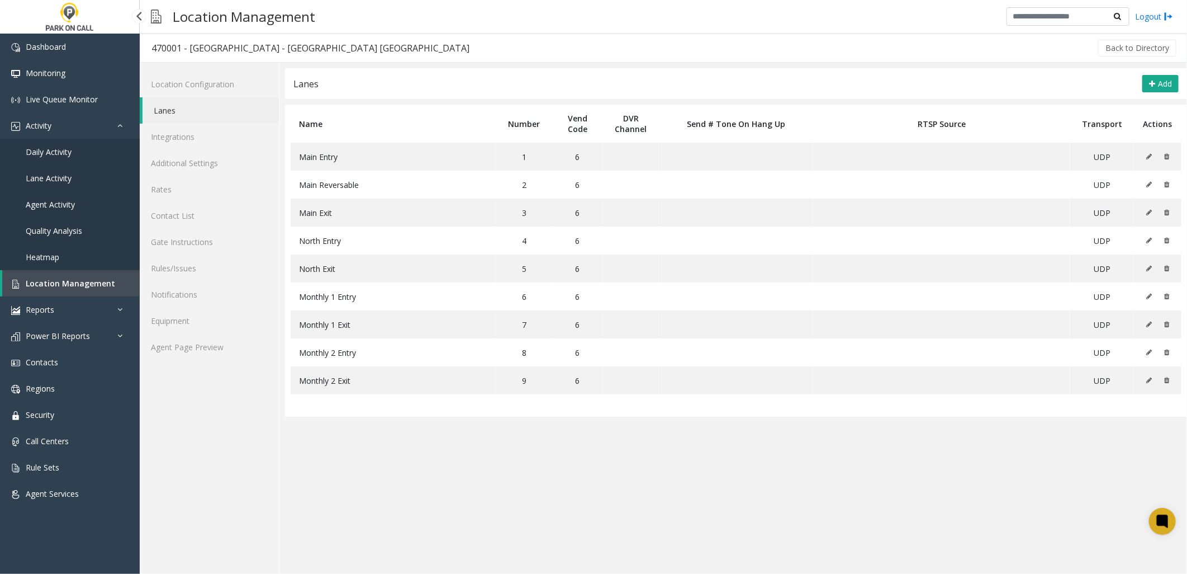
click at [93, 145] on link "Daily Activity" at bounding box center [70, 152] width 140 height 26
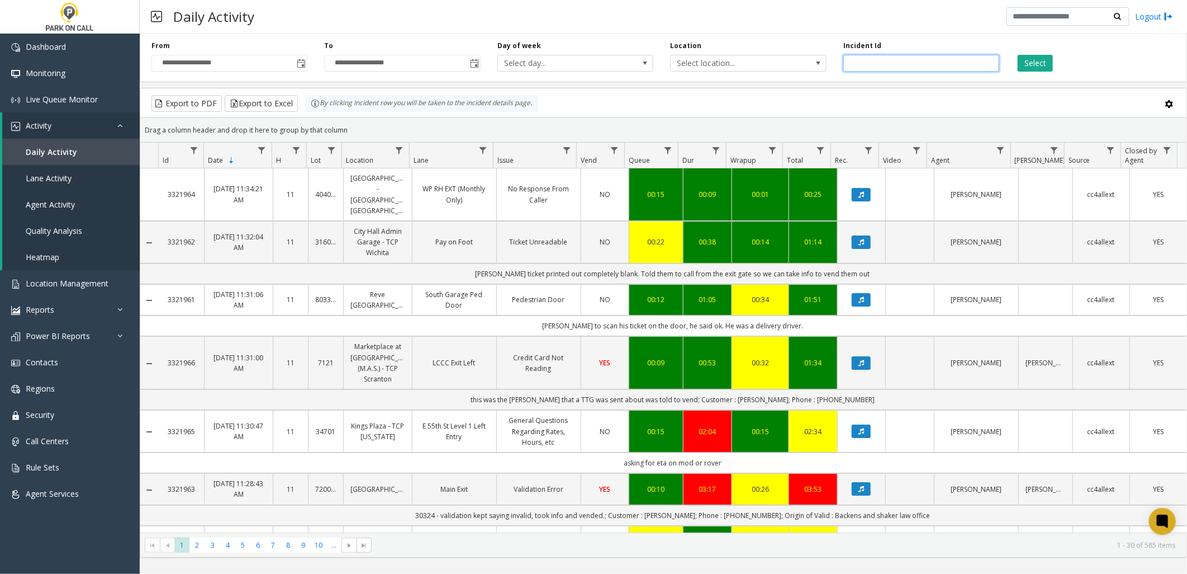
click at [884, 60] on input "number" at bounding box center [922, 63] width 156 height 17
paste input "*******"
type input "*******"
click at [1045, 58] on button "Select" at bounding box center [1035, 63] width 35 height 17
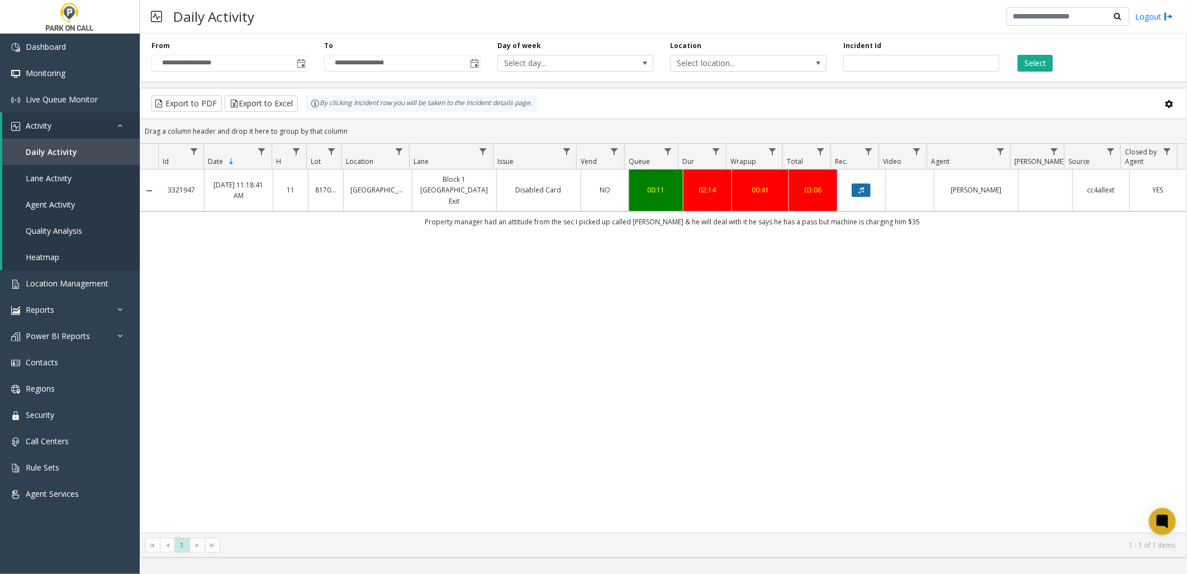
click at [859, 190] on button "Data table" at bounding box center [861, 189] width 19 height 13
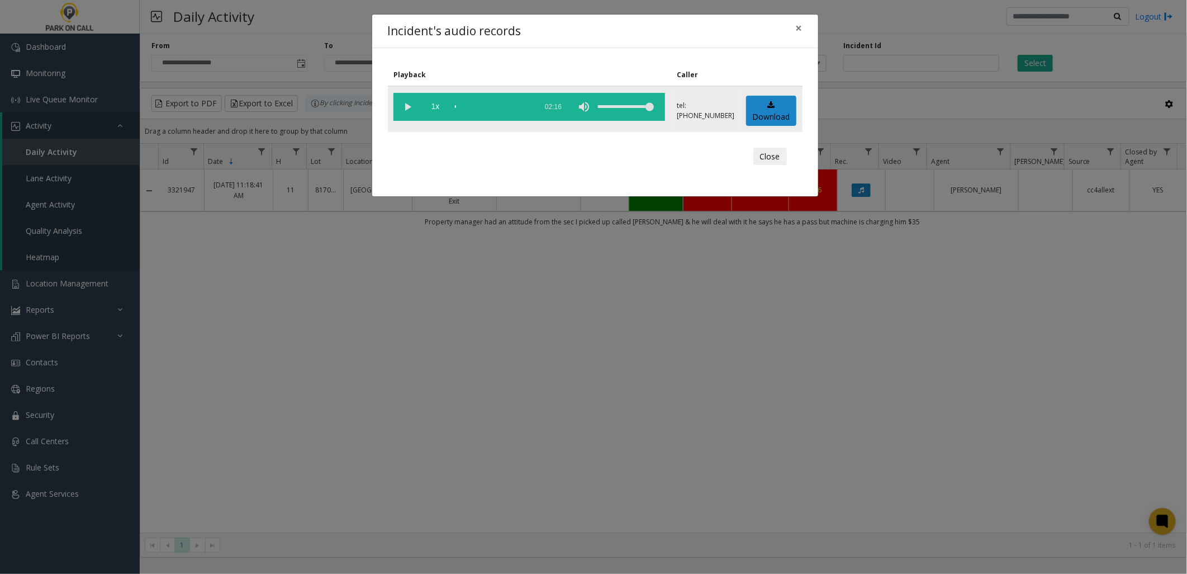
click at [404, 105] on vg-play-pause at bounding box center [408, 107] width 28 height 28
click at [512, 106] on div "scrub bar" at bounding box center [493, 107] width 76 height 28
click at [516, 105] on div "scrub bar" at bounding box center [493, 107] width 76 height 28
click at [521, 103] on div "scrub bar" at bounding box center [493, 107] width 76 height 28
click at [528, 106] on div "scrub bar" at bounding box center [493, 107] width 76 height 28
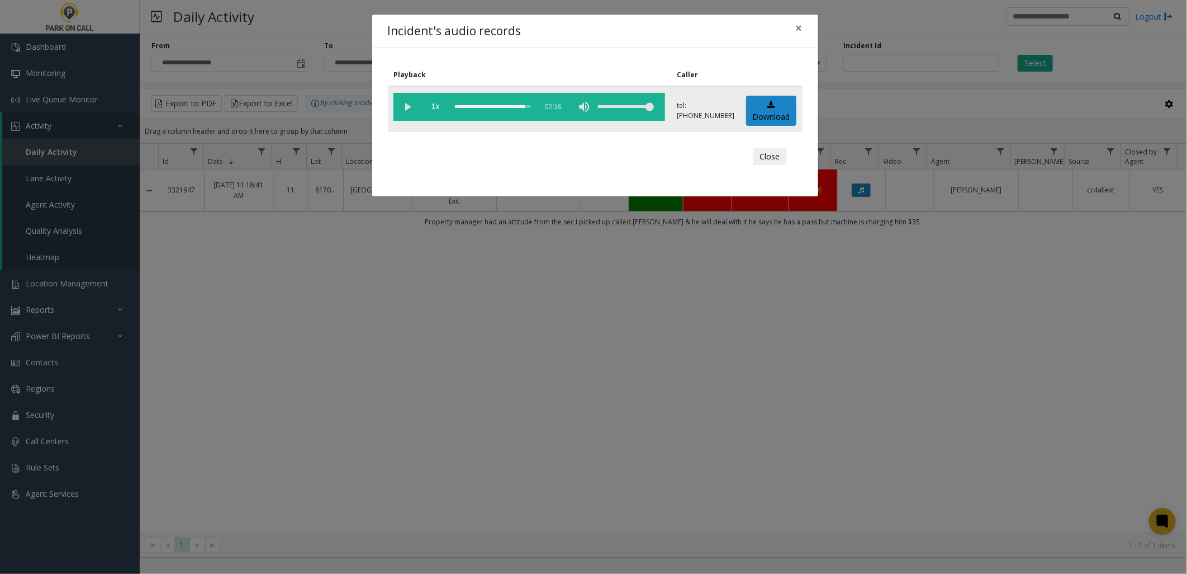
click at [530, 107] on div "scrub bar" at bounding box center [493, 107] width 76 height 28
click at [770, 107] on icon at bounding box center [771, 105] width 7 height 8
click at [797, 26] on span "×" at bounding box center [799, 28] width 7 height 16
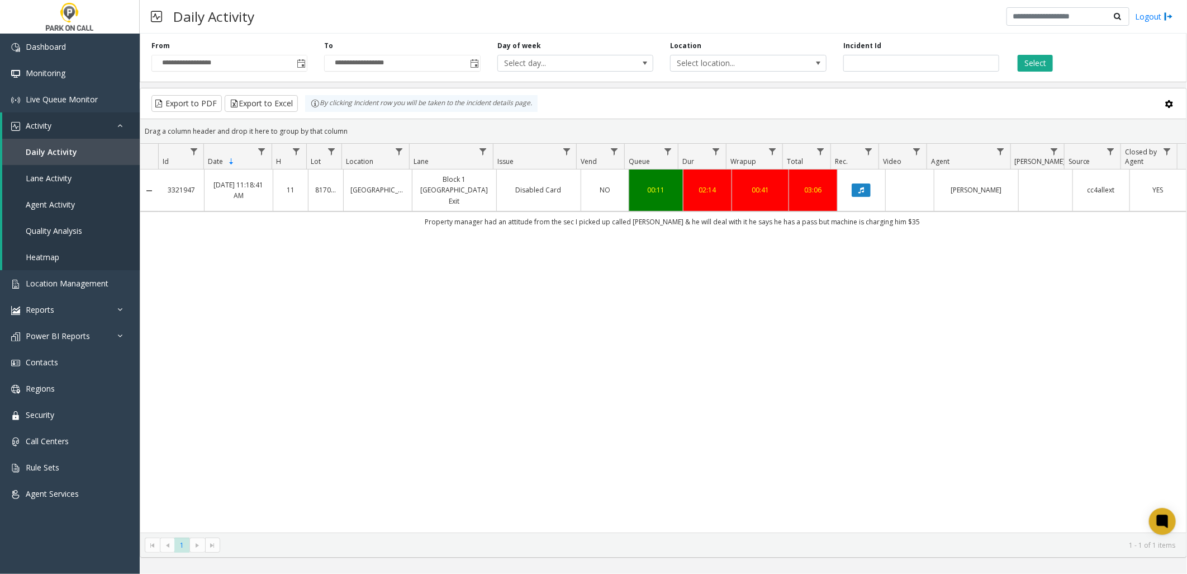
click at [590, 225] on div "3321947 [DATE] 11:18:41 AM [GEOGRAPHIC_DATA] 1 [GEOGRAPHIC_DATA] Left Exit Disa…" at bounding box center [663, 350] width 1047 height 363
click at [551, 211] on td "Property manager had an attitude from the sec I picked up called [PERSON_NAME] …" at bounding box center [673, 221] width 1028 height 20
click at [543, 213] on td "Property manager had an attitude from the sec I picked up called [PERSON_NAME] …" at bounding box center [673, 221] width 1028 height 20
click at [53, 153] on span "Daily Activity" at bounding box center [51, 151] width 51 height 11
drag, startPoint x: 906, startPoint y: 60, endPoint x: 775, endPoint y: 55, distance: 130.9
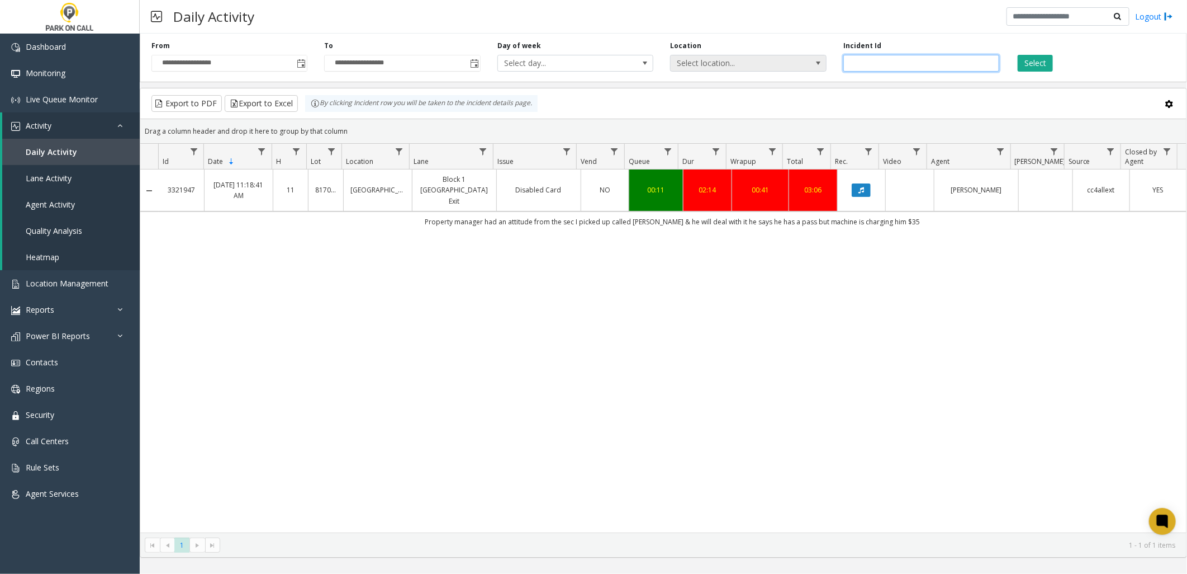
click at [773, 59] on div "**********" at bounding box center [664, 55] width 1048 height 53
click at [741, 66] on span "Select location..." at bounding box center [733, 63] width 124 height 16
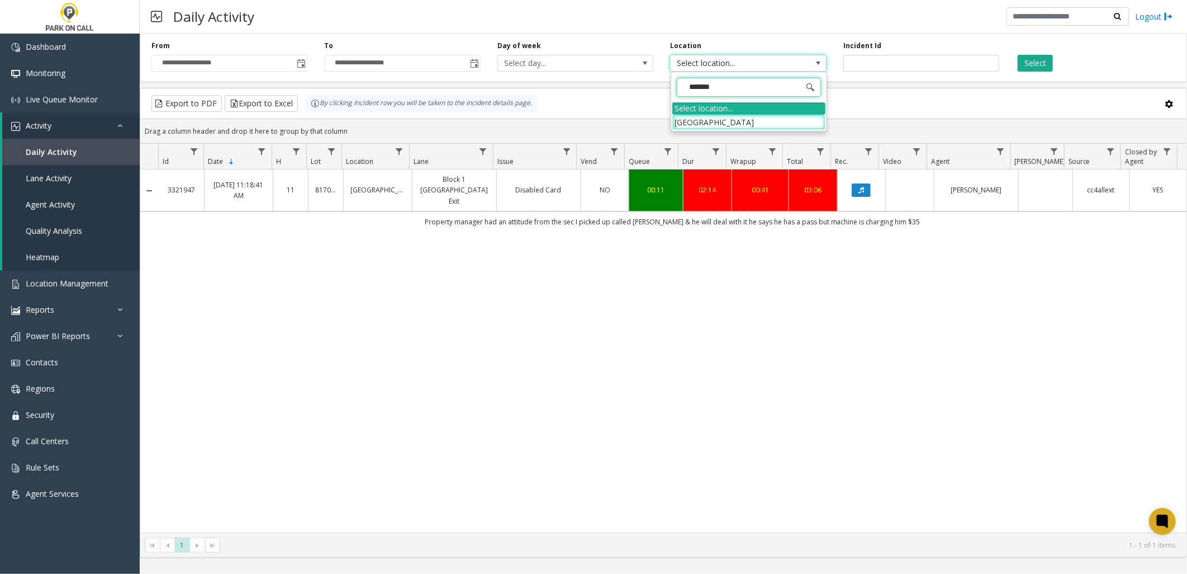
type input "********"
click at [764, 117] on li "[GEOGRAPHIC_DATA]" at bounding box center [749, 122] width 153 height 15
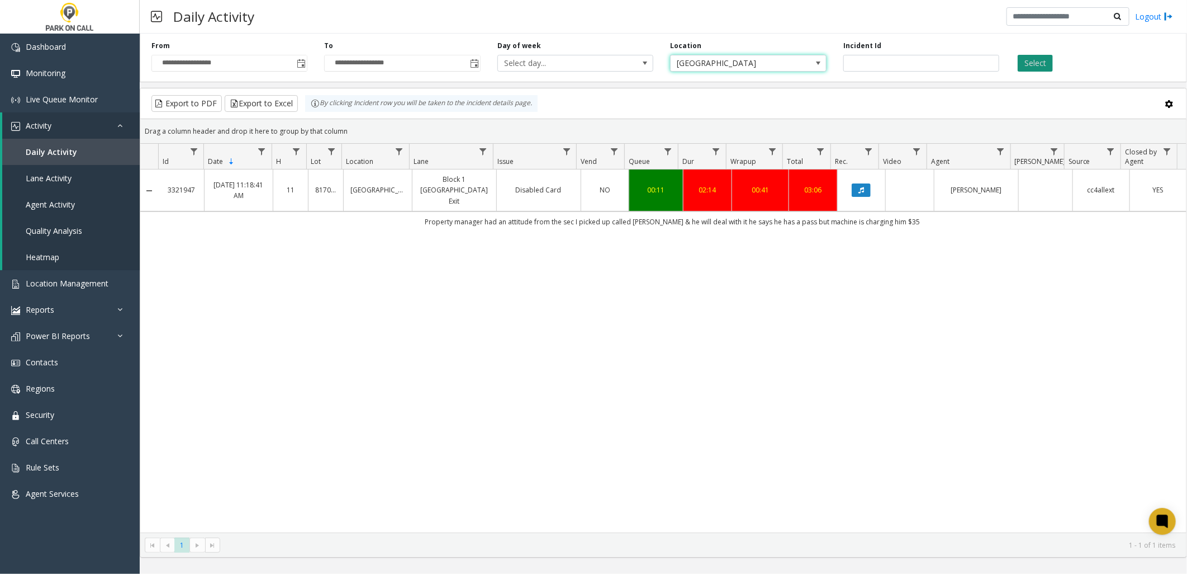
click at [1050, 68] on button "Select" at bounding box center [1035, 63] width 35 height 17
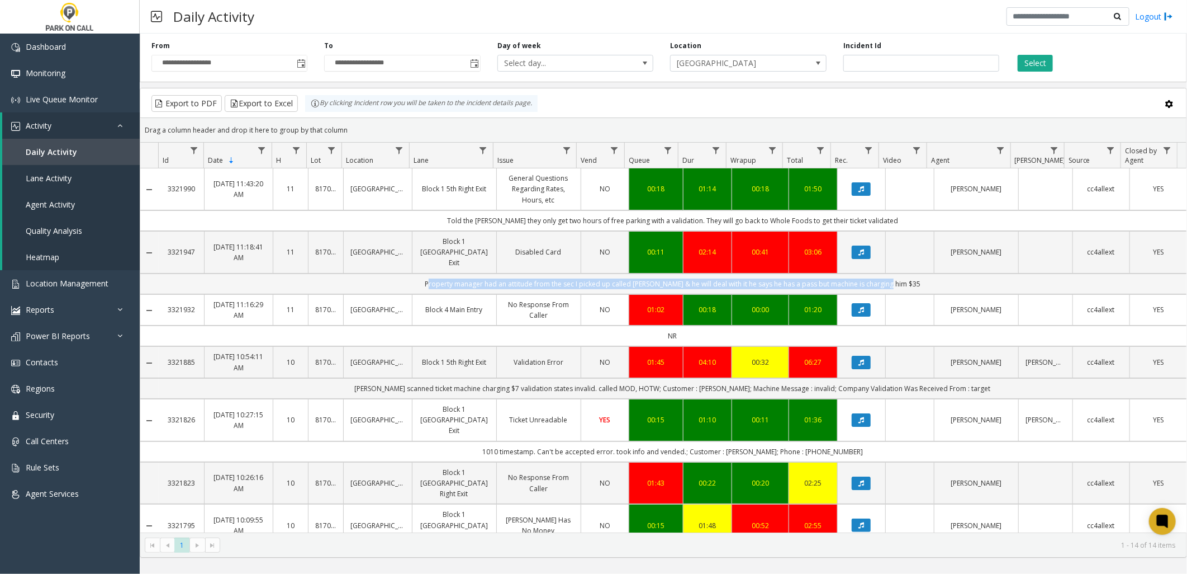
drag, startPoint x: 434, startPoint y: 274, endPoint x: 910, endPoint y: 271, distance: 475.2
click at [910, 273] on td "Property manager had an attitude from the sec I picked up called [PERSON_NAME] …" at bounding box center [673, 283] width 1028 height 21
copy td "Property manager had an attitude from the sec I picked up called [PERSON_NAME] …"
